Goal: Information Seeking & Learning: Learn about a topic

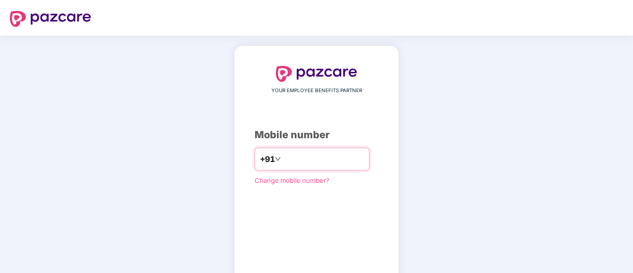
scroll to position [54, 0]
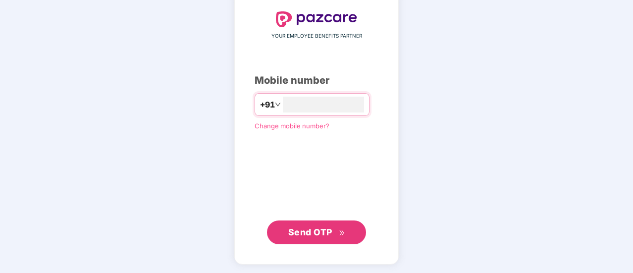
type input "**********"
click at [337, 221] on button "Send OTP" at bounding box center [316, 233] width 99 height 24
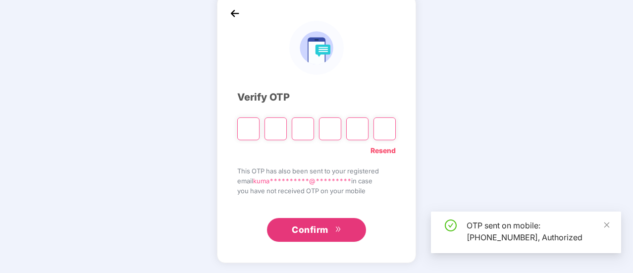
scroll to position [49, 0]
type input "*"
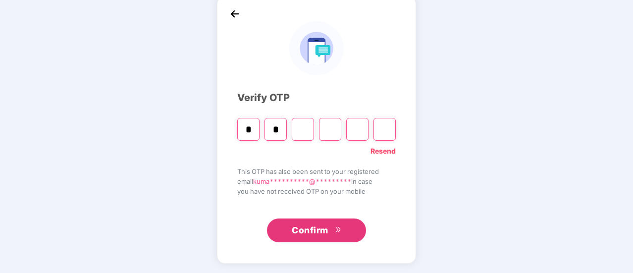
type input "*"
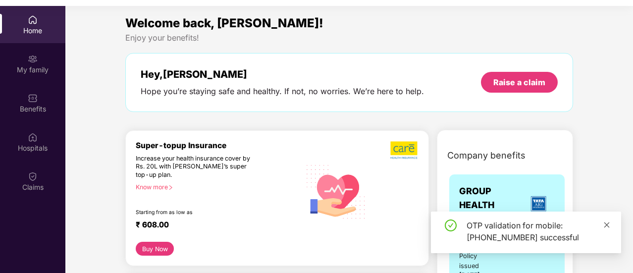
click at [609, 225] on icon "close" at bounding box center [606, 224] width 7 height 7
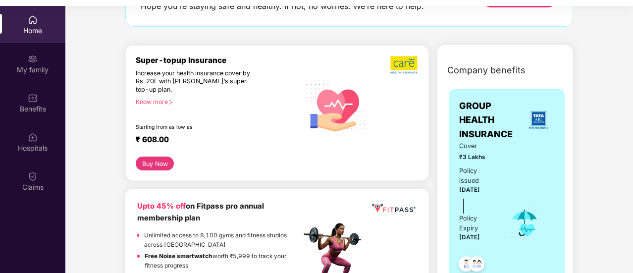
scroll to position [86, 0]
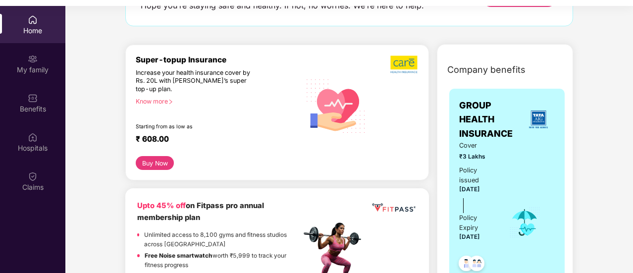
click at [466, 173] on div "Policy issued" at bounding box center [477, 175] width 36 height 20
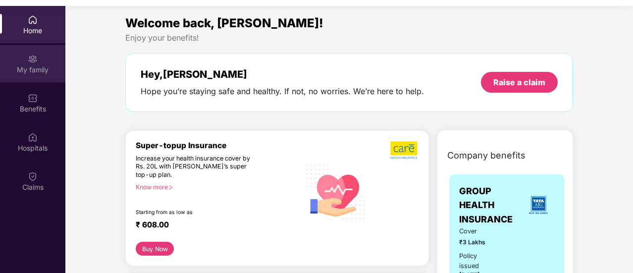
click at [43, 69] on div "My family" at bounding box center [32, 70] width 65 height 10
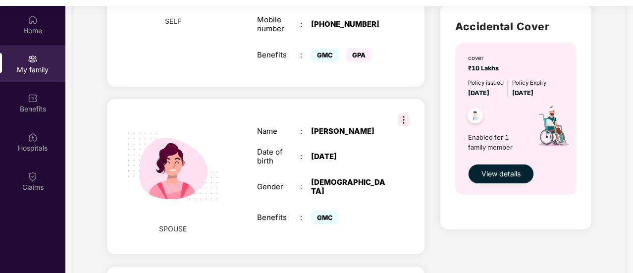
scroll to position [322, 0]
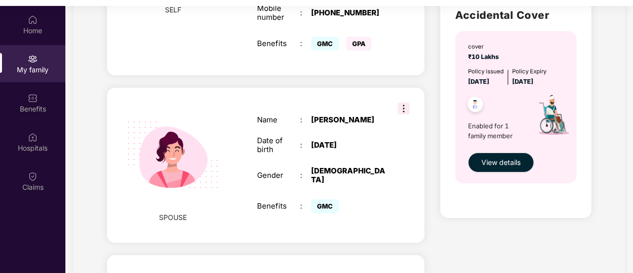
click at [408, 102] on img at bounding box center [403, 108] width 12 height 12
click at [383, 179] on div "Name : [PERSON_NAME] Date of birth : [DEMOGRAPHIC_DATA] Gender : [DEMOGRAPHIC_D…" at bounding box center [321, 165] width 148 height 125
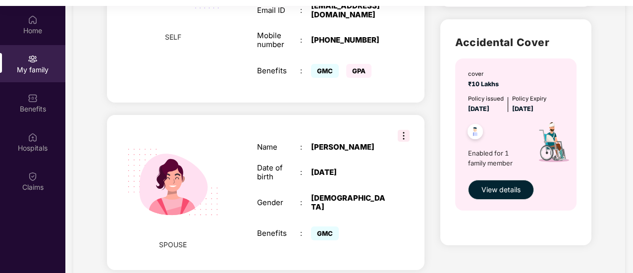
scroll to position [294, 0]
click at [503, 185] on span "View details" at bounding box center [500, 190] width 39 height 11
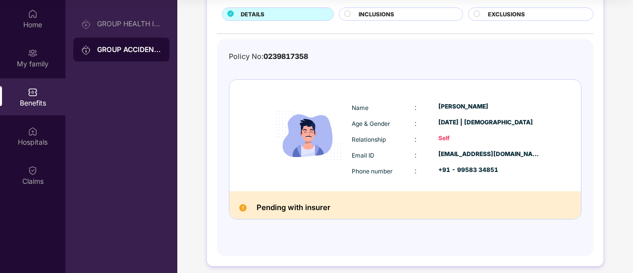
scroll to position [73, 0]
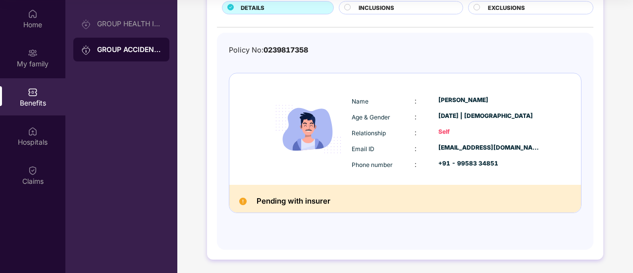
click at [288, 201] on h2 "Pending with insurer" at bounding box center [293, 201] width 74 height 13
click at [307, 207] on div "Pending with insurer" at bounding box center [404, 199] width 351 height 28
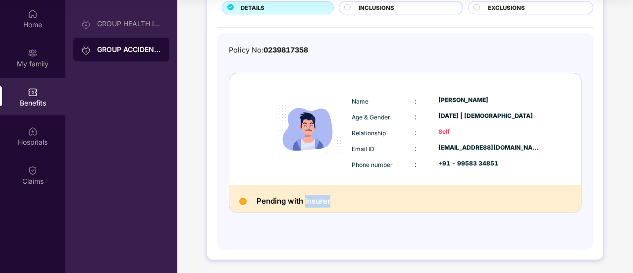
click at [335, 207] on div "Pending with insurer" at bounding box center [404, 199] width 351 height 28
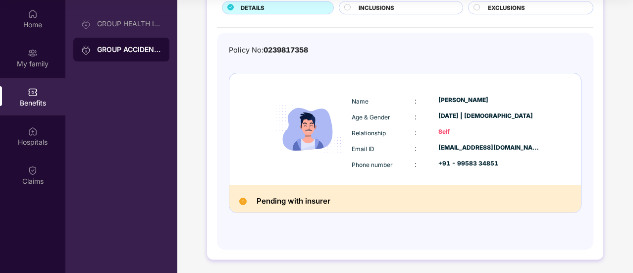
click at [378, 10] on span "INCLUSIONS" at bounding box center [376, 7] width 36 height 9
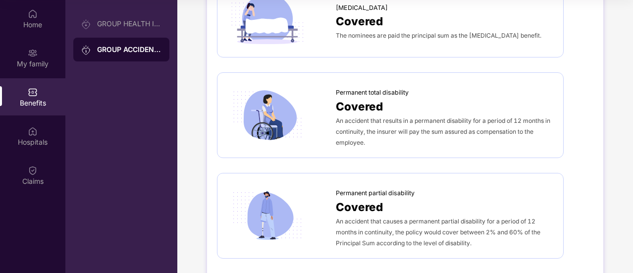
scroll to position [125, 0]
click at [386, 119] on span "An accident that results in a permanent disability for a period of 12 months in…" at bounding box center [443, 131] width 214 height 29
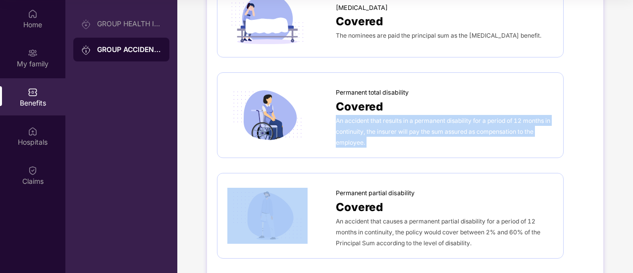
click at [386, 119] on span "An accident that results in a permanent disability for a period of 12 months in…" at bounding box center [443, 131] width 214 height 29
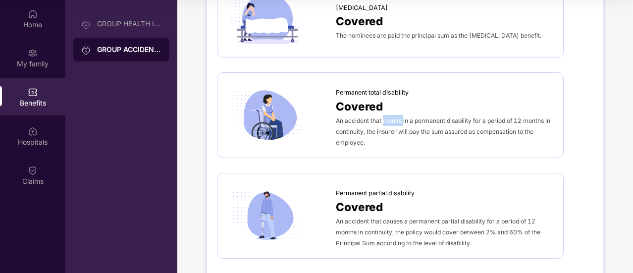
click at [386, 119] on span "An accident that results in a permanent disability for a period of 12 months in…" at bounding box center [443, 131] width 214 height 29
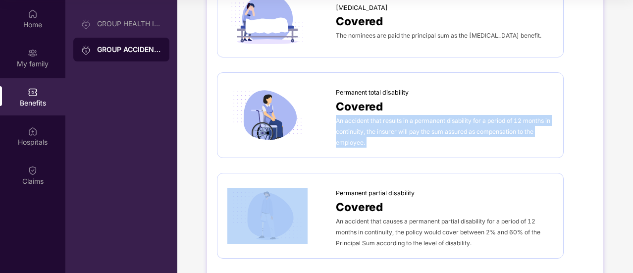
click at [386, 119] on span "An accident that results in a permanent disability for a period of 12 months in…" at bounding box center [443, 131] width 214 height 29
click at [396, 125] on div "An accident that results in a permanent disability for a period of 12 months in…" at bounding box center [444, 131] width 217 height 33
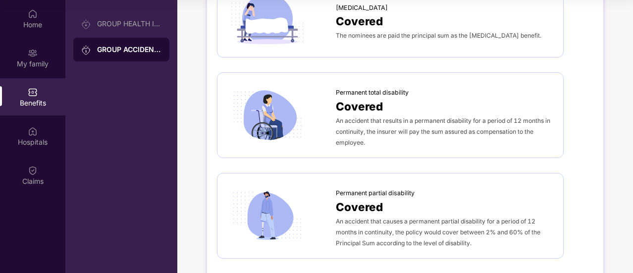
click at [392, 133] on span "An accident that results in a permanent disability for a period of 12 months in…" at bounding box center [443, 131] width 214 height 29
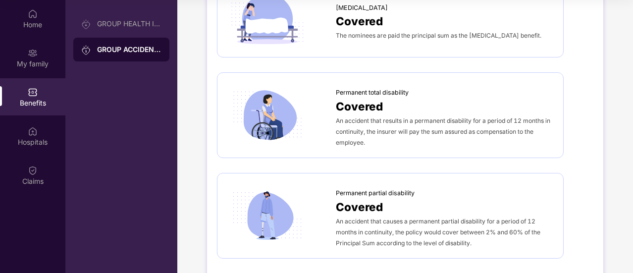
click at [421, 131] on span "An accident that results in a permanent disability for a period of 12 months in…" at bounding box center [443, 131] width 214 height 29
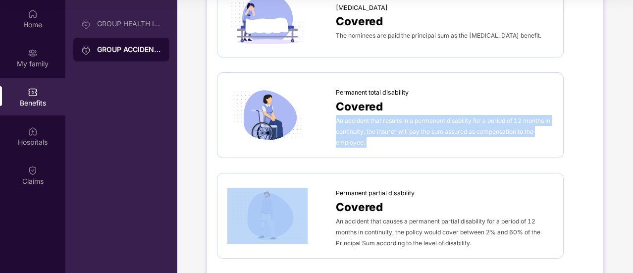
click at [421, 131] on span "An accident that results in a permanent disability for a period of 12 months in…" at bounding box center [443, 131] width 214 height 29
click at [400, 126] on span "An accident that results in a permanent disability for a period of 12 months in…" at bounding box center [443, 131] width 214 height 29
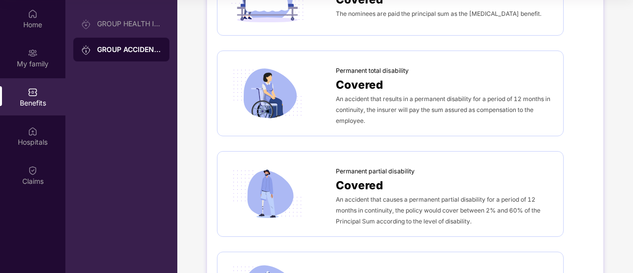
scroll to position [154, 0]
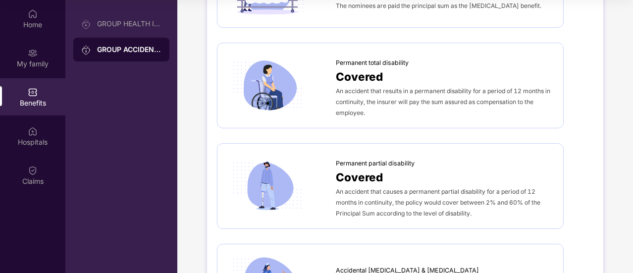
click at [376, 197] on span "An accident that causes a permanent partial disability for a period of 12 month…" at bounding box center [438, 202] width 204 height 29
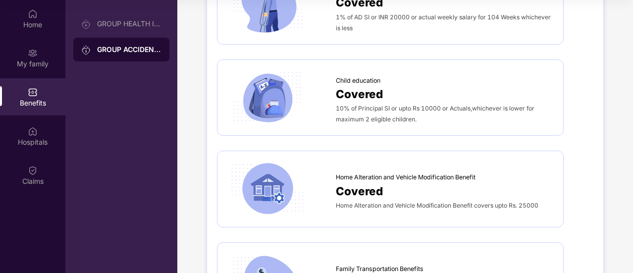
scroll to position [520, 0]
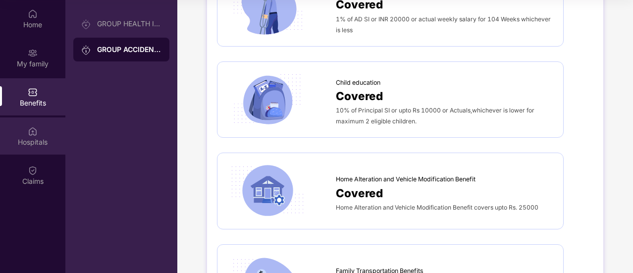
click at [43, 134] on div "Hospitals" at bounding box center [32, 135] width 65 height 37
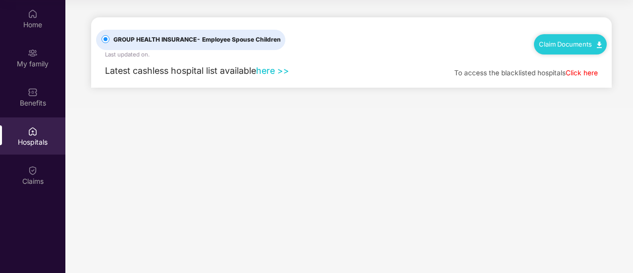
click at [271, 71] on link "here >>" at bounding box center [272, 70] width 33 height 10
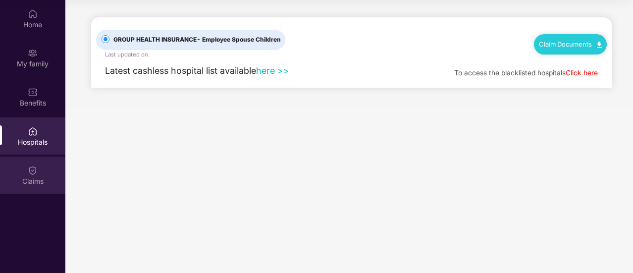
click at [25, 172] on div "Claims" at bounding box center [32, 174] width 65 height 37
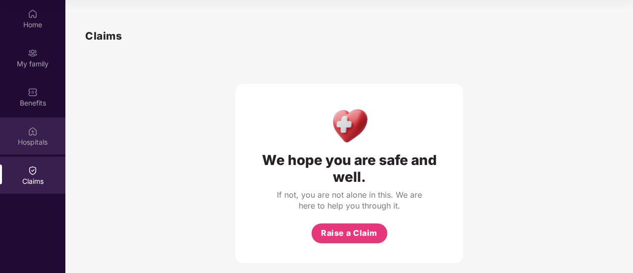
click at [26, 142] on div "Hospitals" at bounding box center [32, 142] width 65 height 10
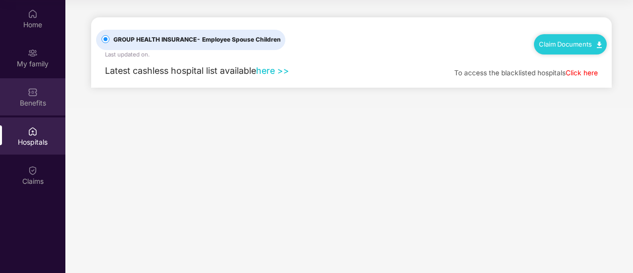
click at [33, 96] on img at bounding box center [33, 92] width 10 height 10
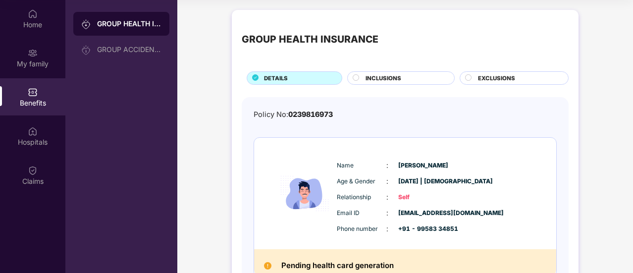
click at [317, 112] on span "0239816973" at bounding box center [310, 114] width 45 height 8
click at [373, 79] on span "INCLUSIONS" at bounding box center [383, 78] width 36 height 9
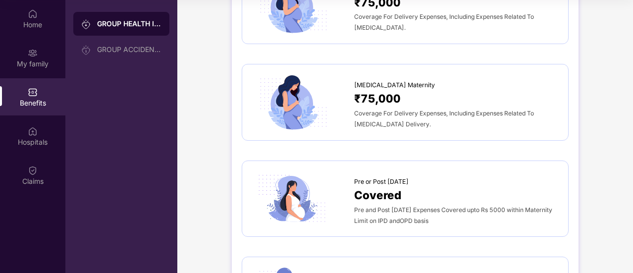
scroll to position [1090, 0]
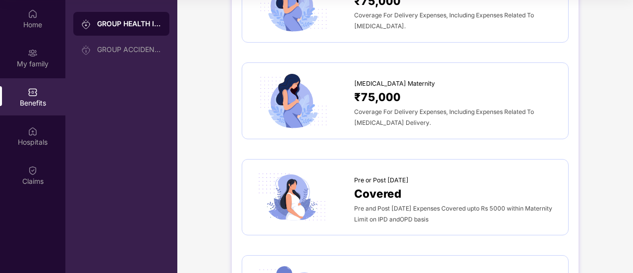
click at [371, 175] on span "Pre or Post [DATE]" at bounding box center [381, 180] width 54 height 10
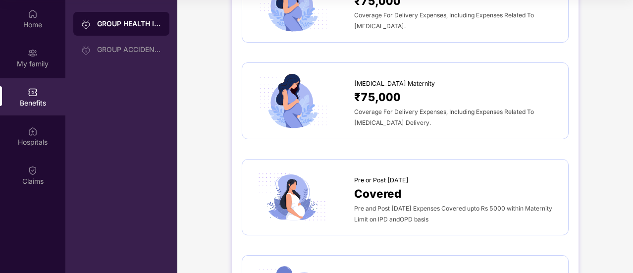
click at [371, 175] on span "Pre or Post [DATE]" at bounding box center [381, 180] width 54 height 10
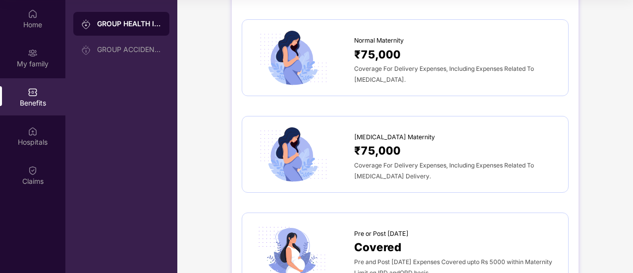
scroll to position [1016, 0]
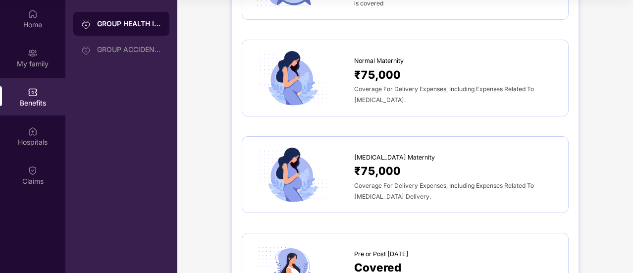
click at [380, 182] on span "Coverage For Delivery Expenses, Including Expenses Related To [MEDICAL_DATA] De…" at bounding box center [444, 191] width 180 height 18
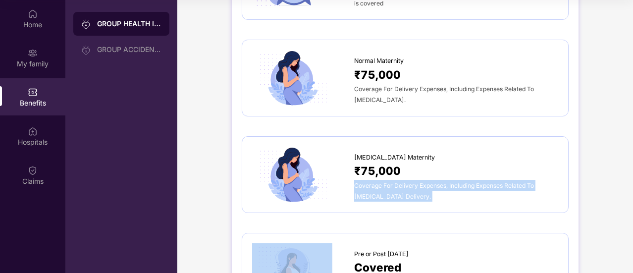
click at [380, 182] on span "Coverage For Delivery Expenses, Including Expenses Related To [MEDICAL_DATA] De…" at bounding box center [444, 191] width 180 height 18
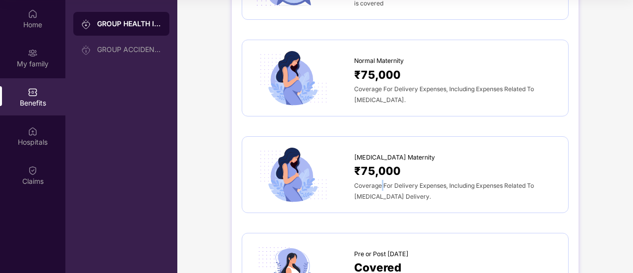
click at [380, 182] on span "Coverage For Delivery Expenses, Including Expenses Related To [MEDICAL_DATA] De…" at bounding box center [444, 191] width 180 height 18
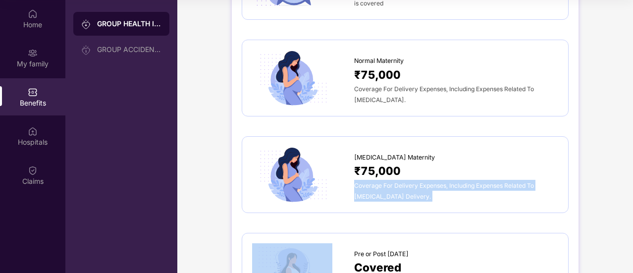
click at [380, 182] on span "Coverage For Delivery Expenses, Including Expenses Related To [MEDICAL_DATA] De…" at bounding box center [444, 191] width 180 height 18
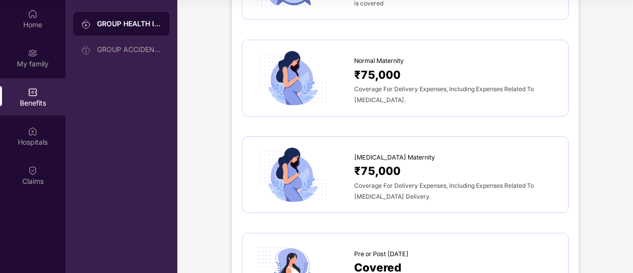
click at [383, 85] on span "Coverage For Delivery Expenses, Including Expenses Related To [MEDICAL_DATA]." at bounding box center [444, 94] width 180 height 18
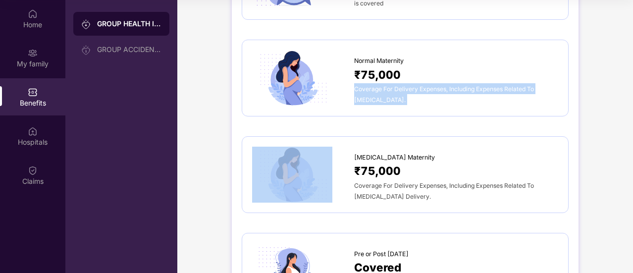
click at [383, 85] on span "Coverage For Delivery Expenses, Including Expenses Related To [MEDICAL_DATA]." at bounding box center [444, 94] width 180 height 18
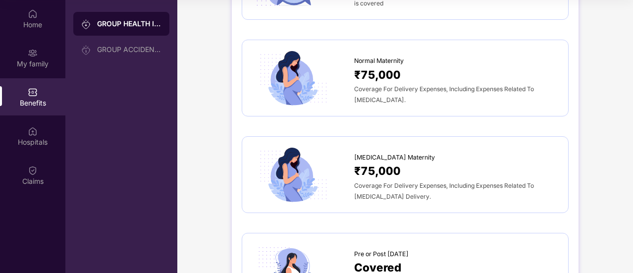
click at [375, 180] on div "Coverage For Delivery Expenses, Including Expenses Related To [MEDICAL_DATA] De…" at bounding box center [456, 191] width 204 height 22
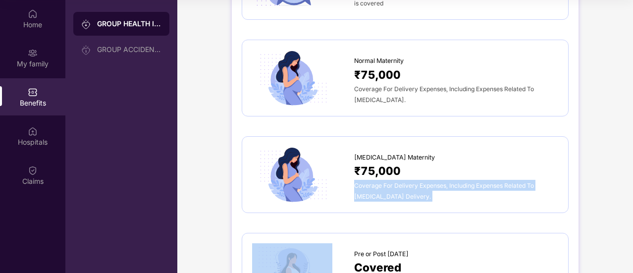
click at [375, 180] on div "Coverage For Delivery Expenses, Including Expenses Related To [MEDICAL_DATA] De…" at bounding box center [456, 191] width 204 height 22
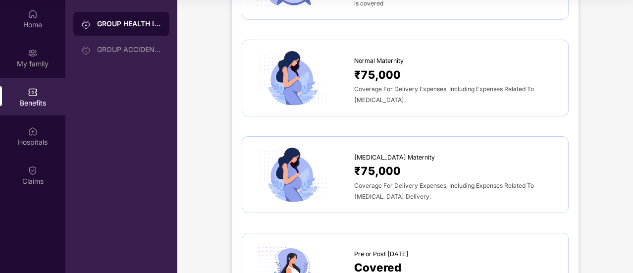
click at [394, 182] on span "Coverage For Delivery Expenses, Including Expenses Related To [MEDICAL_DATA] De…" at bounding box center [444, 191] width 180 height 18
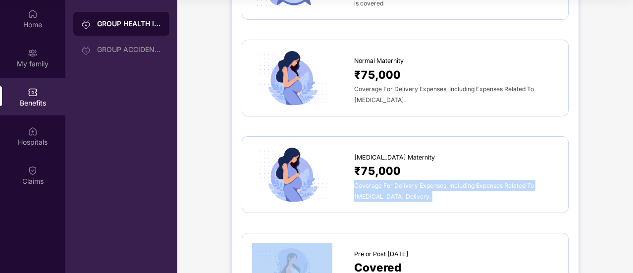
click at [394, 182] on span "Coverage For Delivery Expenses, Including Expenses Related To [MEDICAL_DATA] De…" at bounding box center [444, 191] width 180 height 18
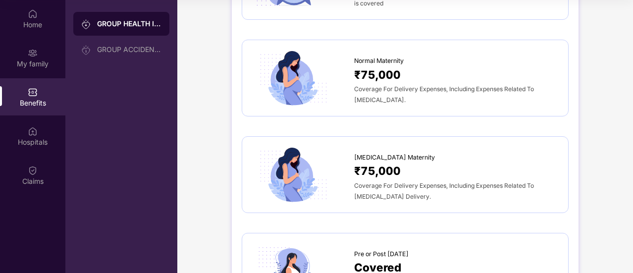
scroll to position [1091, 0]
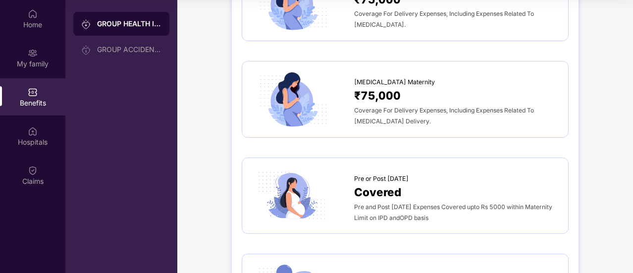
click at [297, 86] on img at bounding box center [292, 99] width 80 height 56
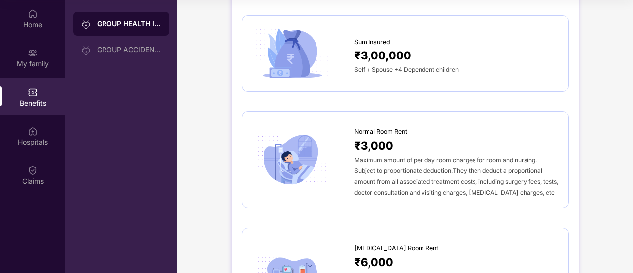
scroll to position [0, 0]
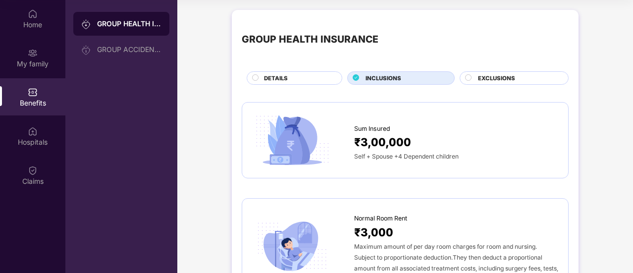
click at [509, 75] on span "EXCLUSIONS" at bounding box center [496, 78] width 37 height 9
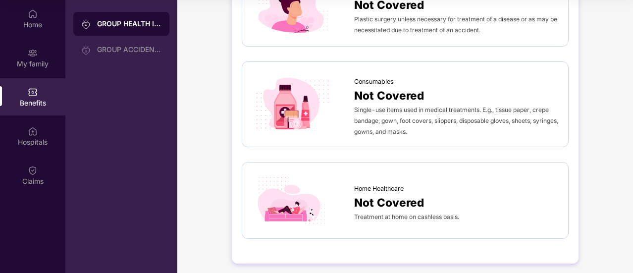
scroll to position [591, 0]
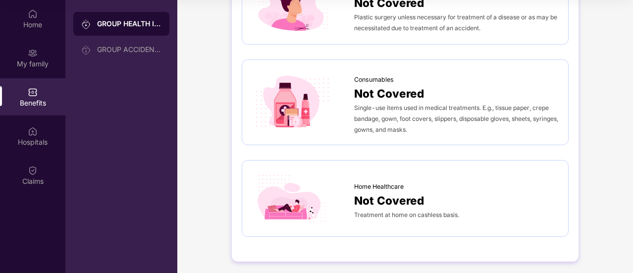
click at [401, 215] on div "Treatment at home on cashless basis." at bounding box center [456, 214] width 204 height 11
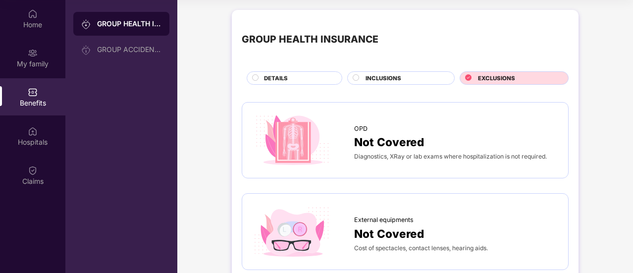
scroll to position [16, 0]
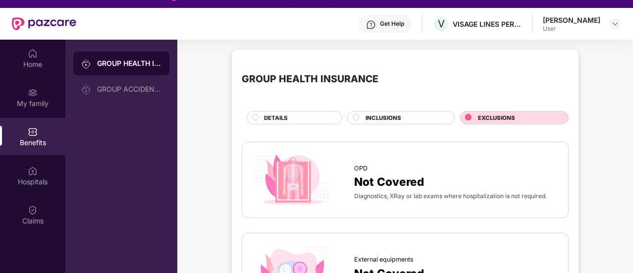
click at [395, 117] on span "INCLUSIONS" at bounding box center [383, 117] width 36 height 9
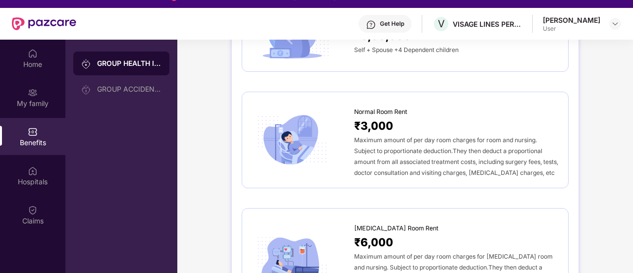
scroll to position [147, 0]
click at [386, 169] on span "Maximum amount of per day room charges for room and nursing. Subject to proport…" at bounding box center [456, 155] width 204 height 40
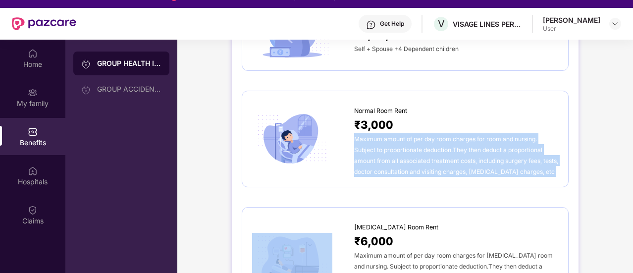
click at [386, 169] on span "Maximum amount of per day room charges for room and nursing. Subject to proport…" at bounding box center [456, 155] width 204 height 40
click at [401, 148] on span "Maximum amount of per day room charges for room and nursing. Subject to proport…" at bounding box center [456, 155] width 204 height 40
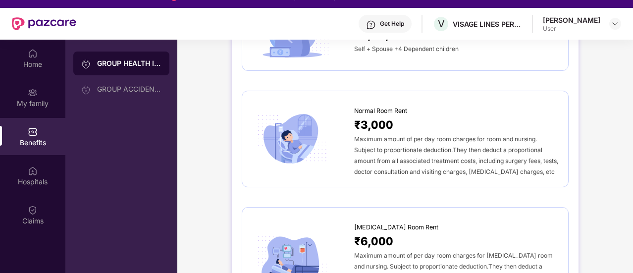
click at [402, 159] on span "Maximum amount of per day room charges for room and nursing. Subject to proport…" at bounding box center [456, 155] width 204 height 40
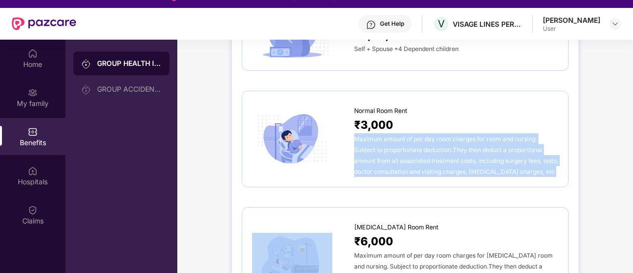
click at [402, 159] on span "Maximum amount of per day room charges for room and nursing. Subject to proport…" at bounding box center [456, 155] width 204 height 40
click at [387, 165] on div "Maximum amount of per day room charges for room and nursing. Subject to proport…" at bounding box center [456, 155] width 204 height 44
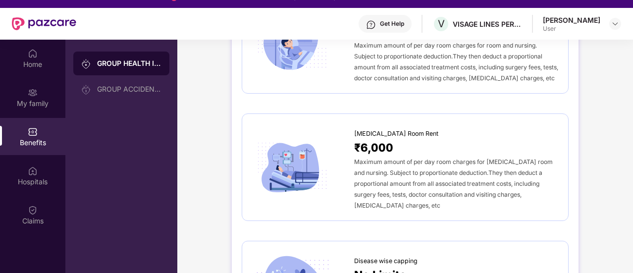
scroll to position [245, 0]
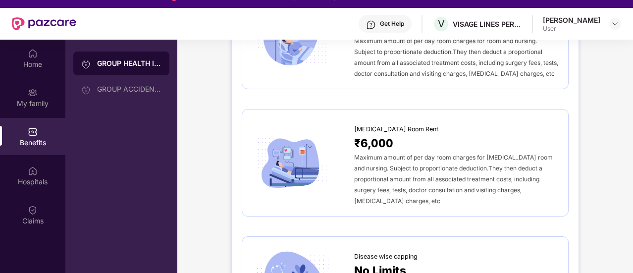
click at [393, 173] on div "Maximum amount of per day room charges for [MEDICAL_DATA] room and nursing. Sub…" at bounding box center [456, 178] width 204 height 54
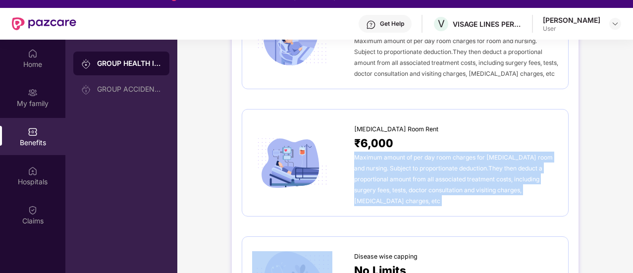
click at [393, 173] on div "Maximum amount of per day room charges for [MEDICAL_DATA] room and nursing. Sub…" at bounding box center [456, 178] width 204 height 54
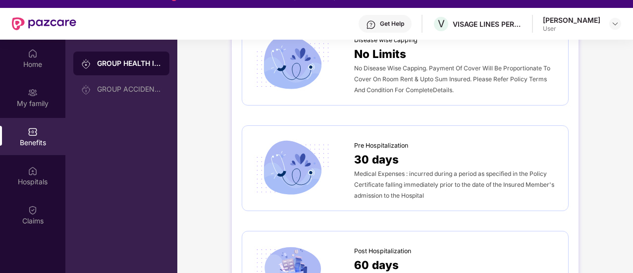
scroll to position [462, 0]
click at [403, 169] on span "Medical Expenses : incurred during a period as specified in the Policy Certific…" at bounding box center [454, 183] width 200 height 29
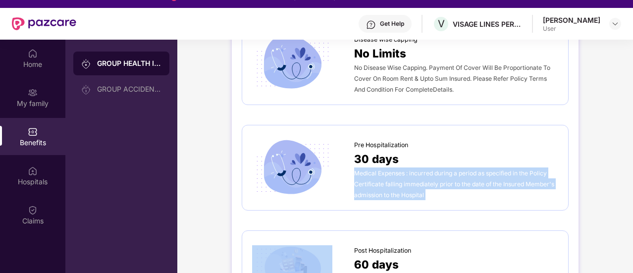
click at [403, 169] on span "Medical Expenses : incurred during a period as specified in the Policy Certific…" at bounding box center [454, 183] width 200 height 29
click at [405, 169] on span "Medical Expenses : incurred during a period as specified in the Policy Certific…" at bounding box center [454, 183] width 200 height 29
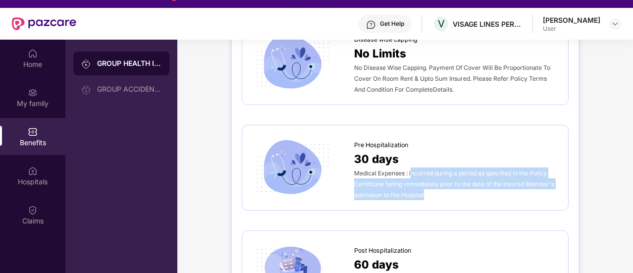
drag, startPoint x: 411, startPoint y: 161, endPoint x: 428, endPoint y: 181, distance: 26.0
click at [428, 181] on div "Medical Expenses : incurred during a period as specified in the Policy Certific…" at bounding box center [456, 183] width 204 height 33
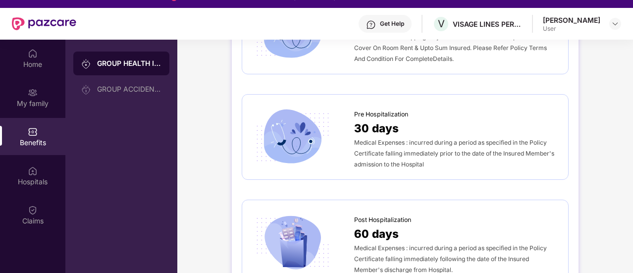
scroll to position [493, 0]
